Goal: Information Seeking & Learning: Find specific fact

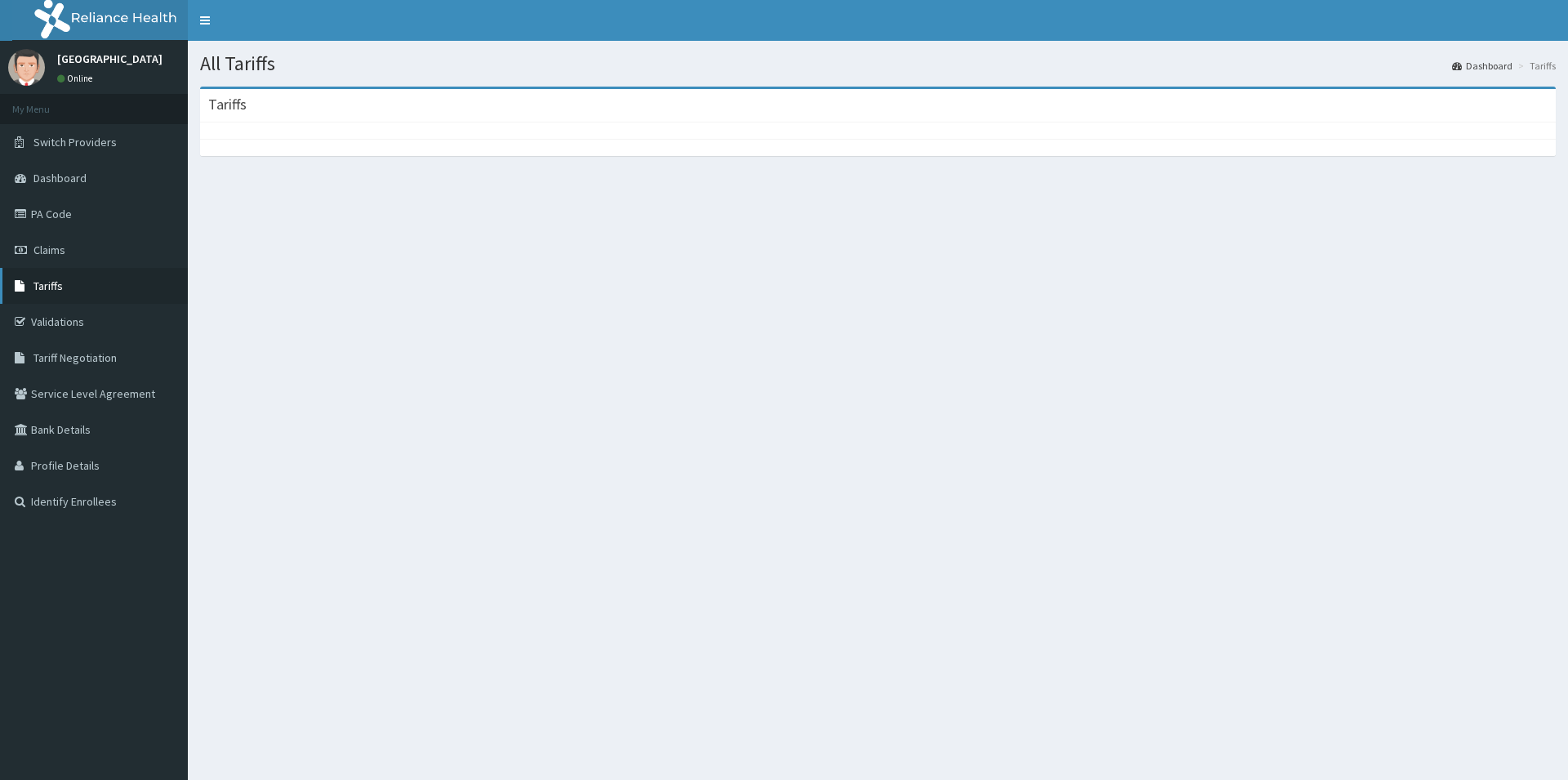
click at [115, 284] on link "Tariffs" at bounding box center [94, 286] width 188 height 36
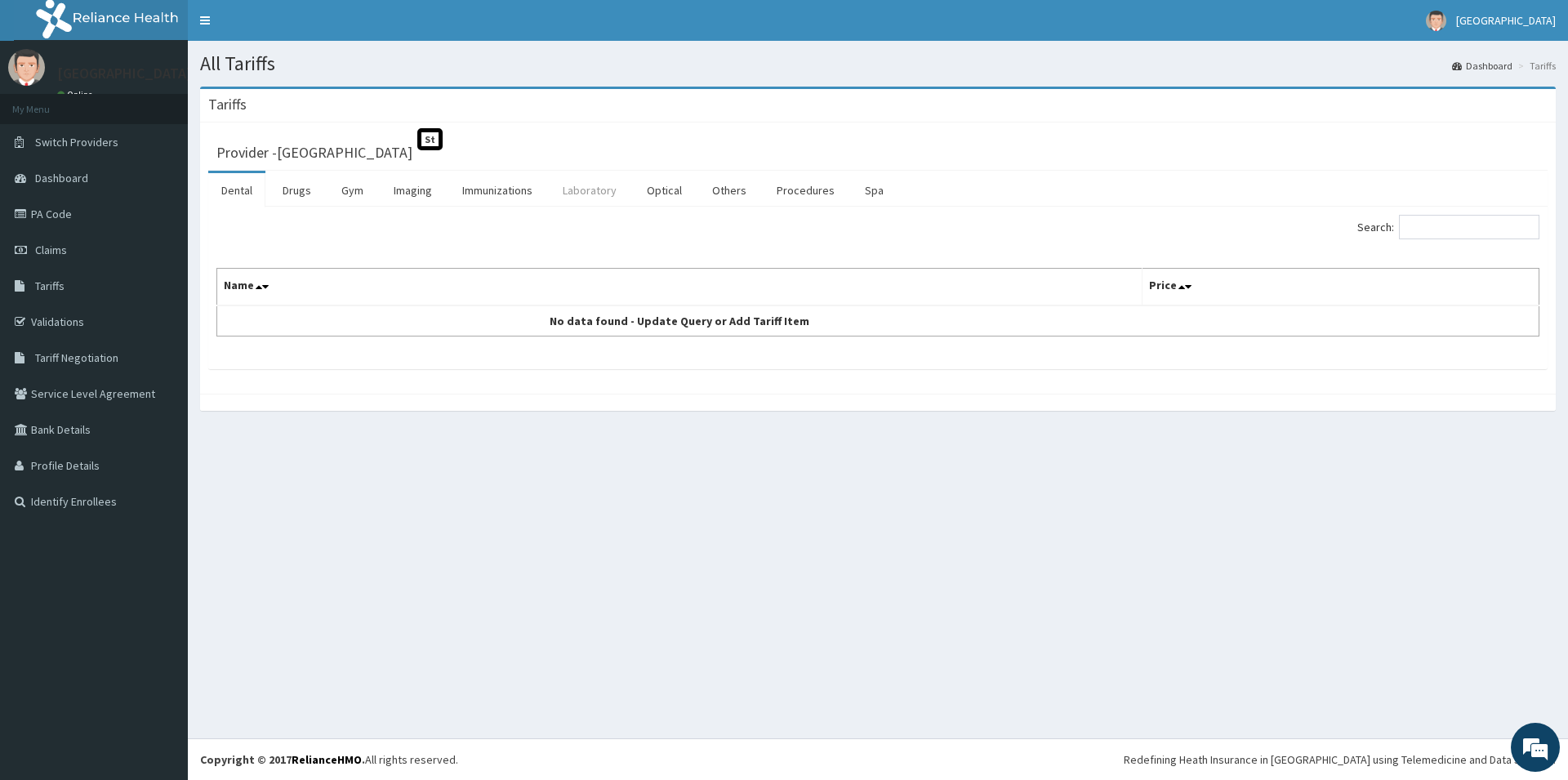
click at [595, 192] on link "Laboratory" at bounding box center [590, 190] width 80 height 34
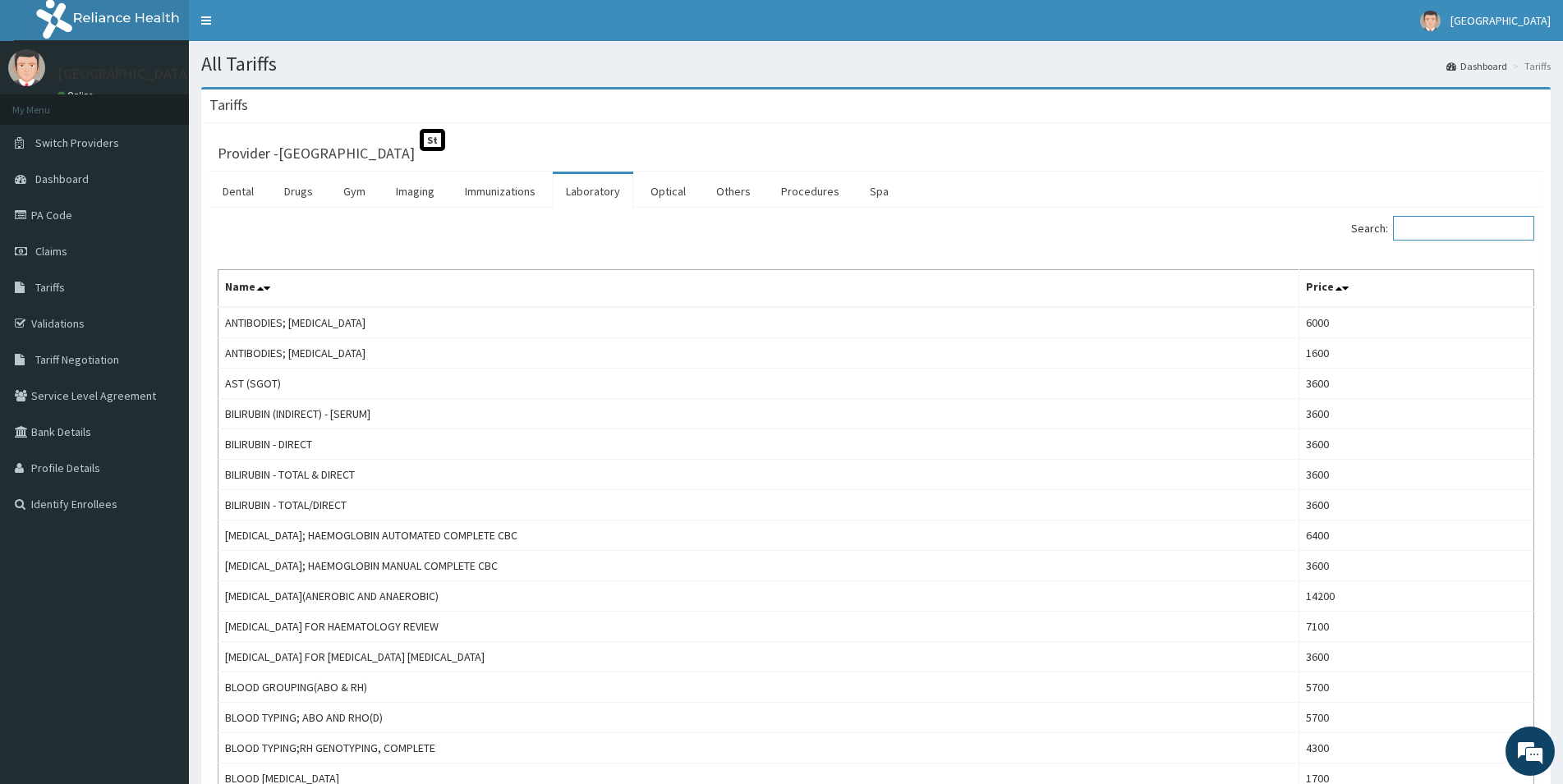
click at [1443, 223] on input "Search:" at bounding box center [1463, 229] width 141 height 25
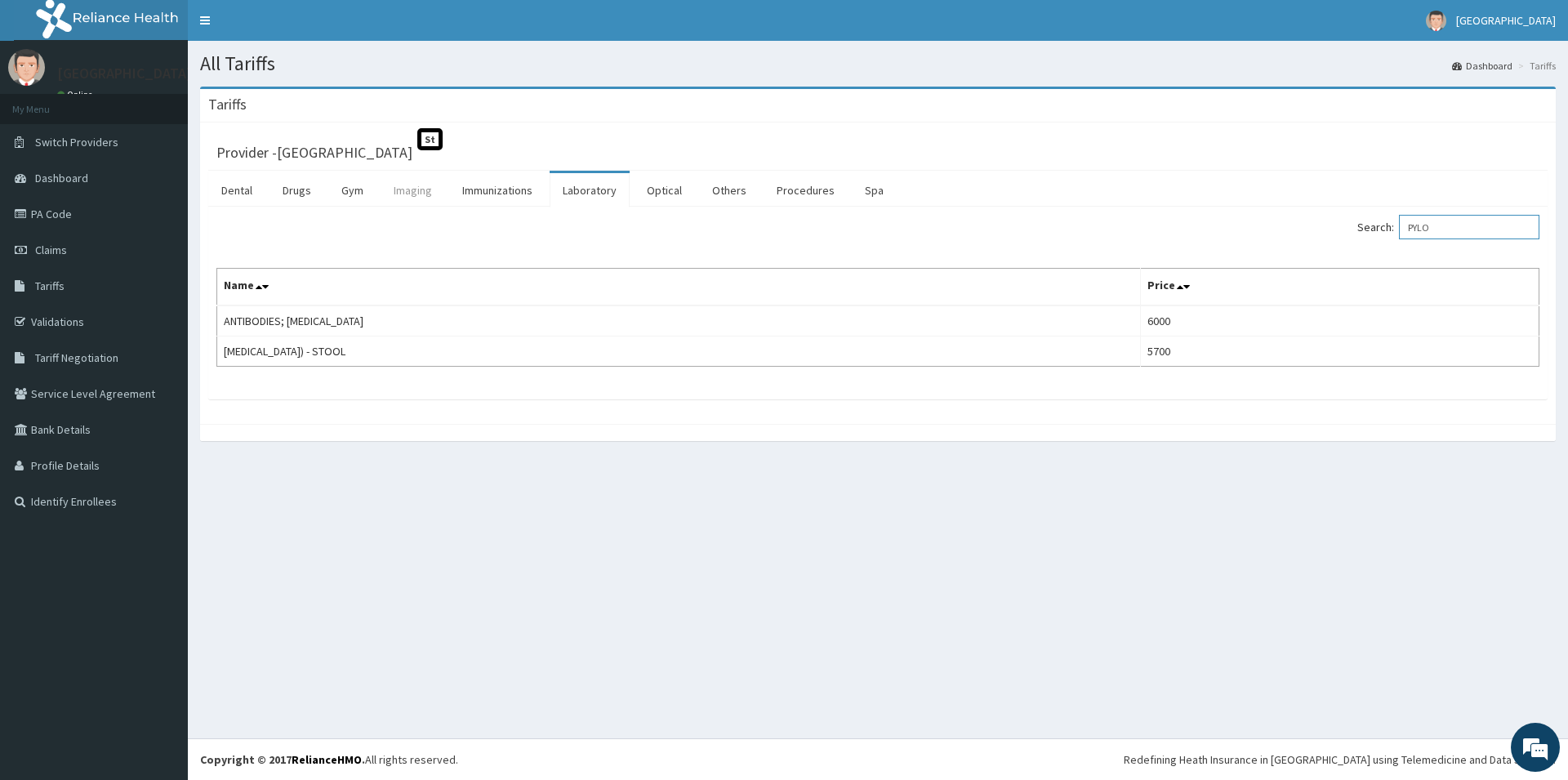
type input "PYLO"
click at [422, 191] on link "Imaging" at bounding box center [413, 190] width 65 height 34
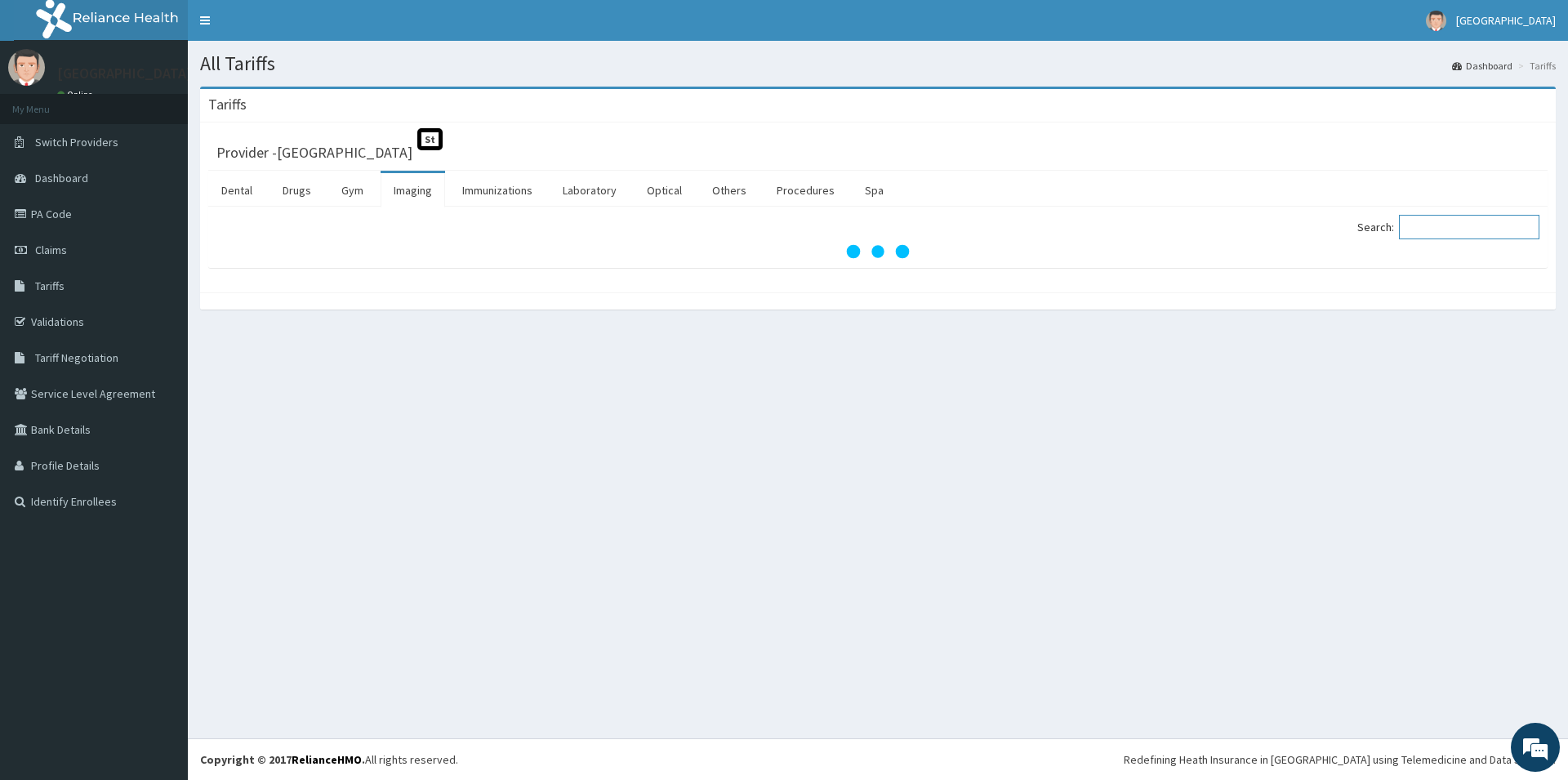
click at [1430, 228] on input "Search:" at bounding box center [1469, 228] width 140 height 25
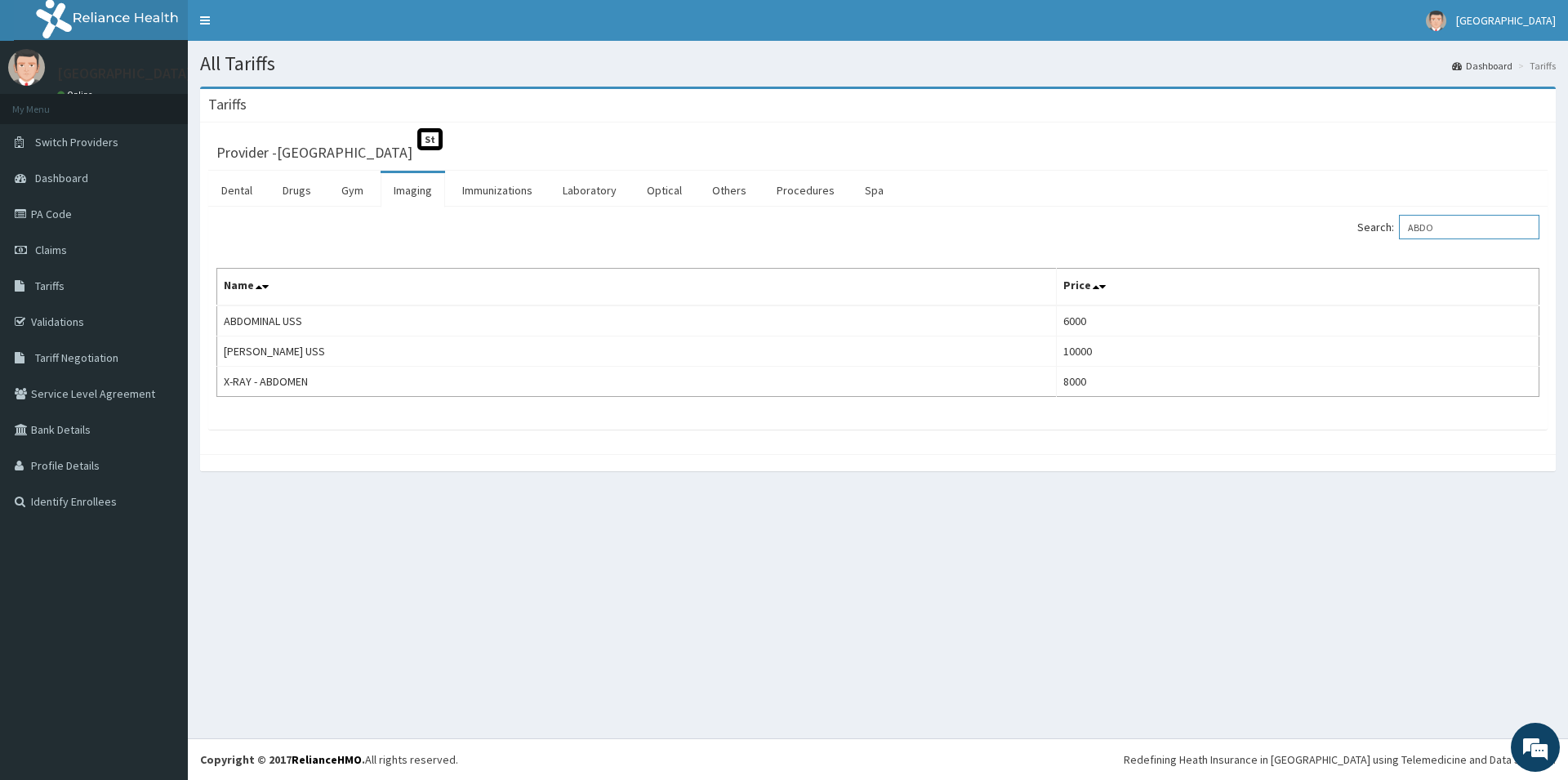
type input "ABDO"
click at [588, 191] on link "Laboratory" at bounding box center [590, 190] width 80 height 34
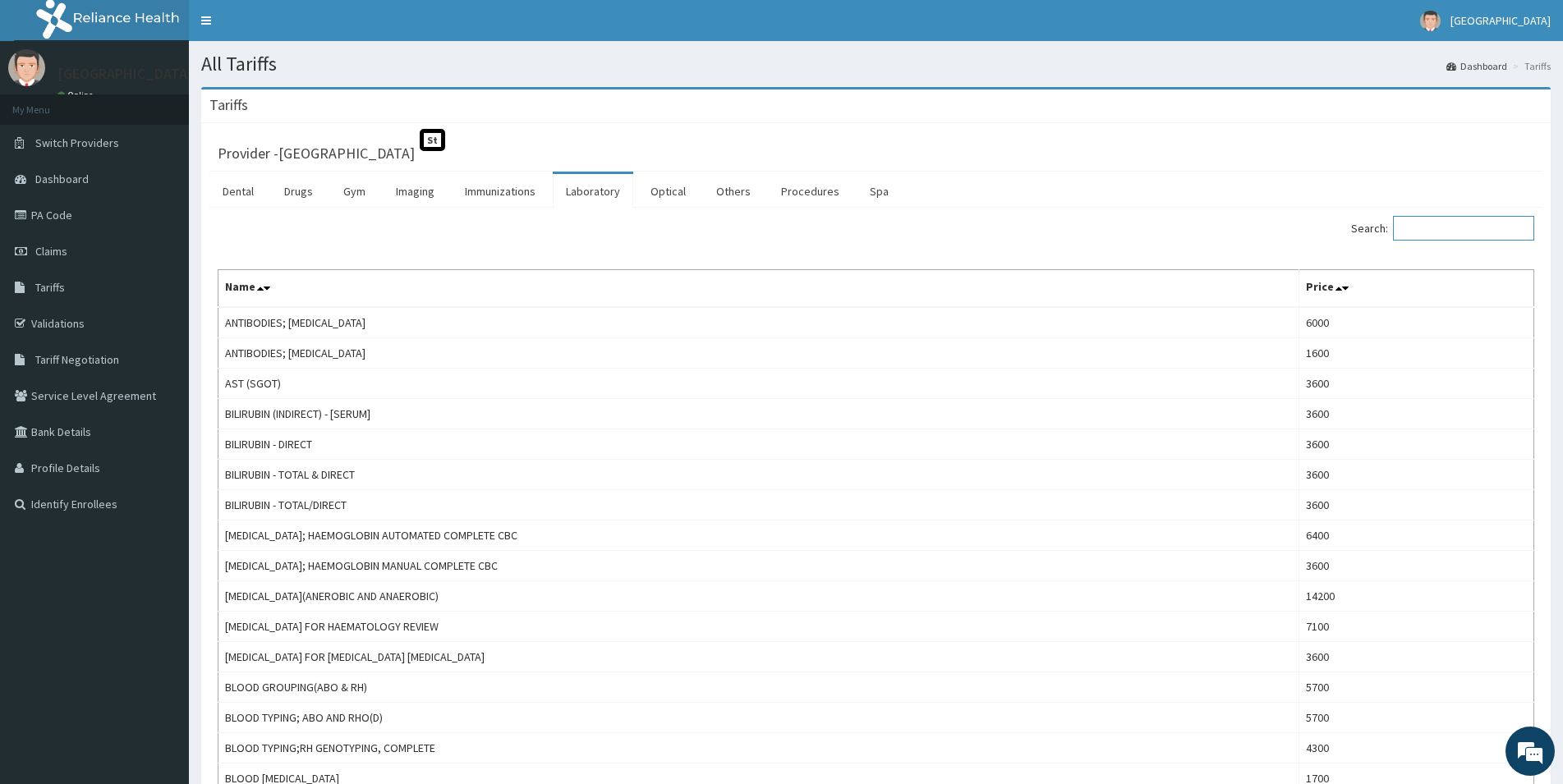
click at [1442, 231] on input "Search:" at bounding box center [1463, 229] width 141 height 25
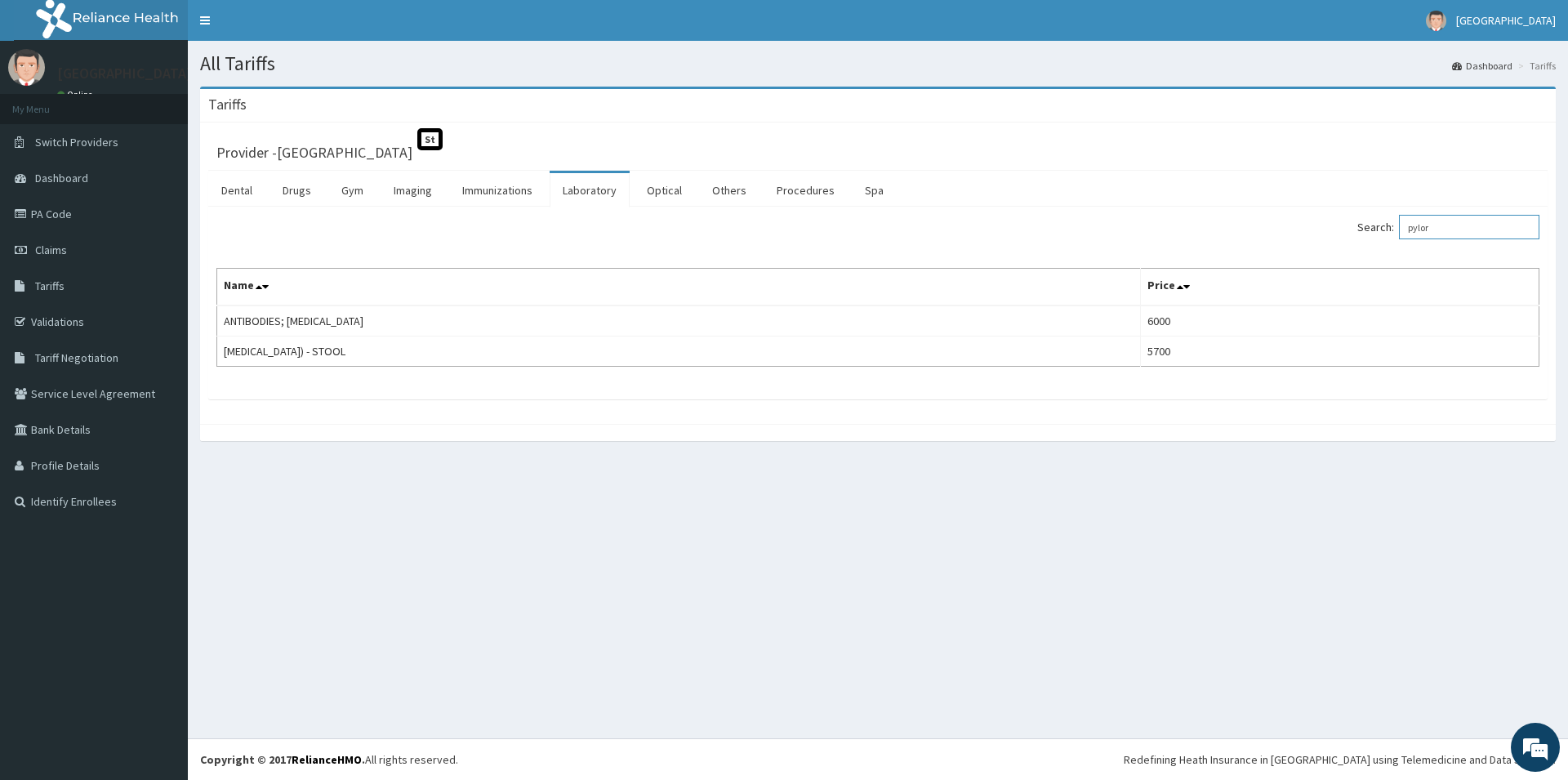
type input "pylor"
